Goal: Task Accomplishment & Management: Manage account settings

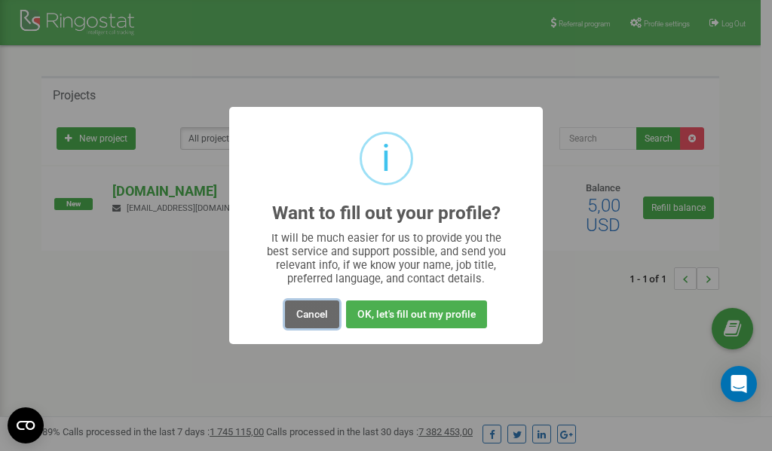
click at [308, 312] on button "Cancel" at bounding box center [312, 315] width 54 height 28
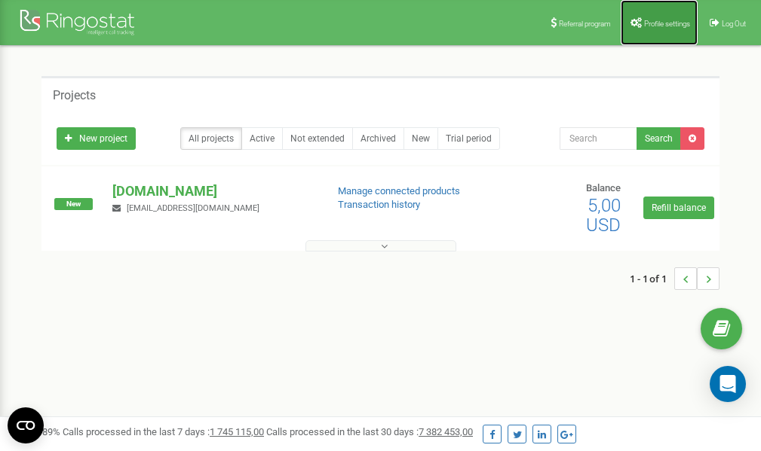
click at [653, 24] on span "Profile settings" at bounding box center [667, 24] width 46 height 8
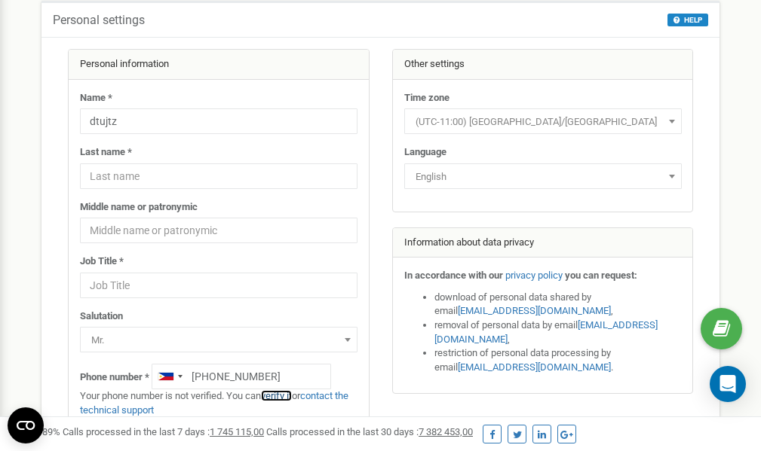
click at [279, 396] on link "verify it" at bounding box center [276, 395] width 31 height 11
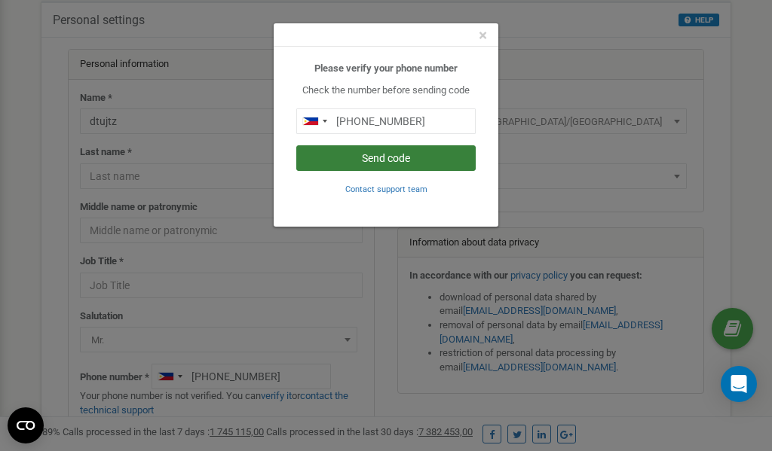
click at [408, 157] on button "Send code" at bounding box center [385, 158] width 179 height 26
